Goal: Navigation & Orientation: Find specific page/section

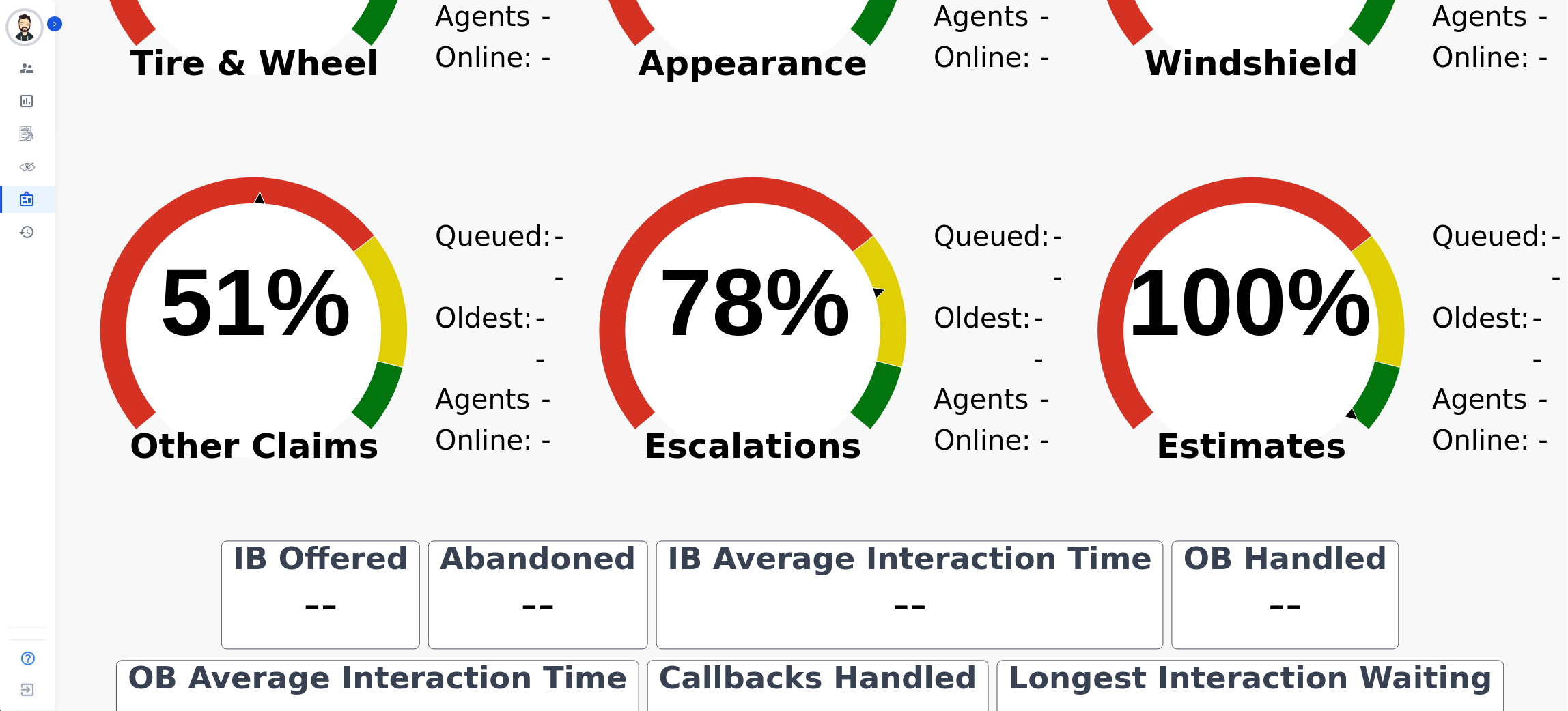
scroll to position [669, 0]
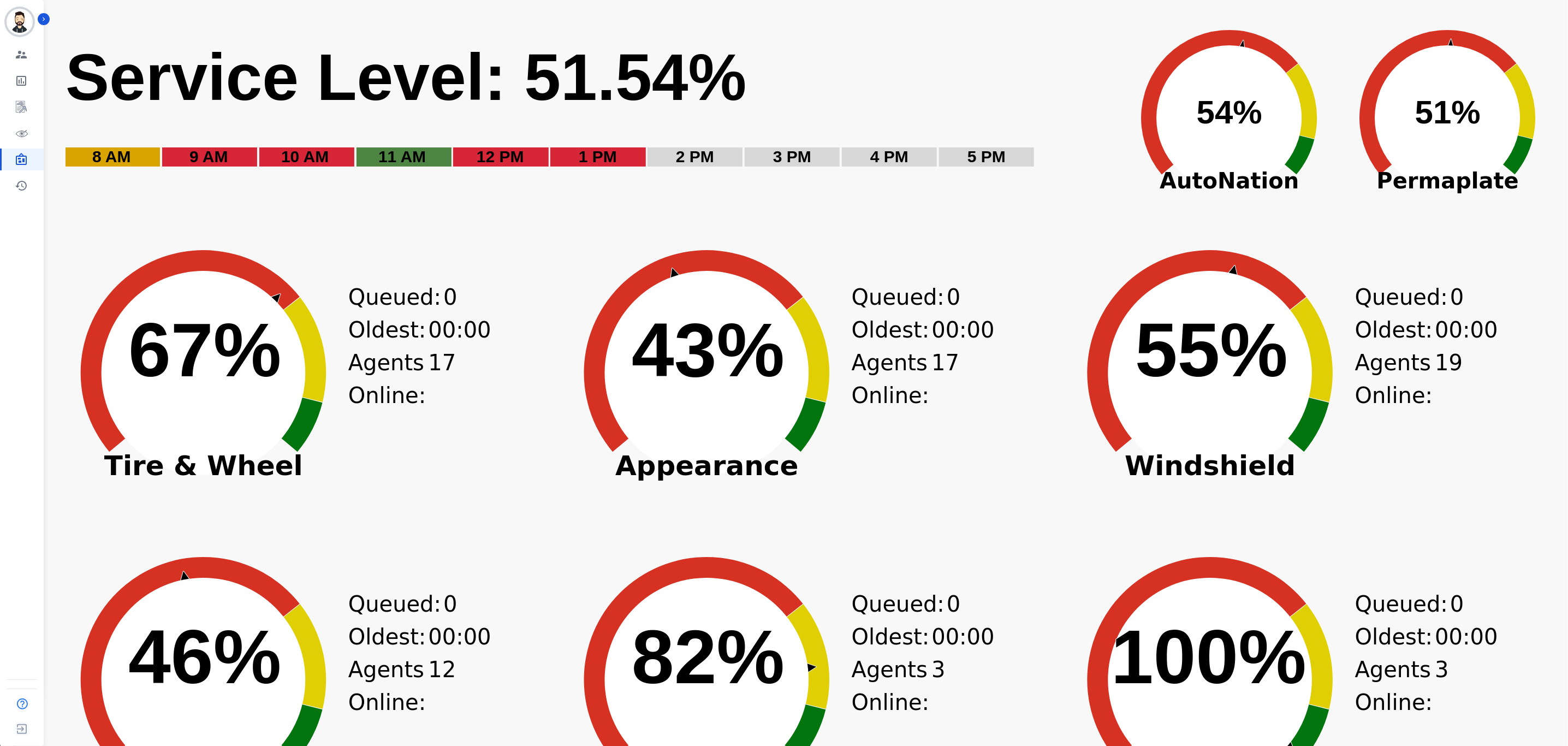
scroll to position [82, 0]
